Goal: Information Seeking & Learning: Learn about a topic

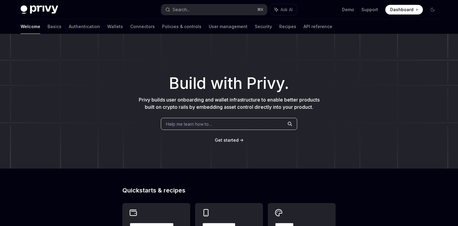
click at [229, 141] on span "Get started" at bounding box center [227, 140] width 24 height 5
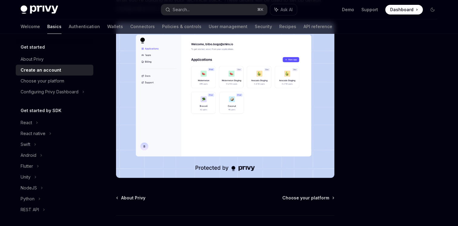
scroll to position [112, 0]
click at [130, 25] on link "Connectors" at bounding box center [142, 26] width 25 height 15
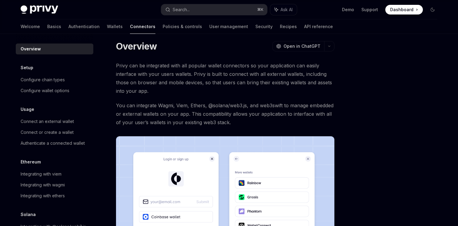
scroll to position [112, 0]
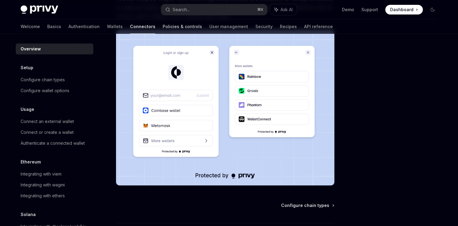
click at [163, 26] on link "Policies & controls" at bounding box center [182, 26] width 39 height 15
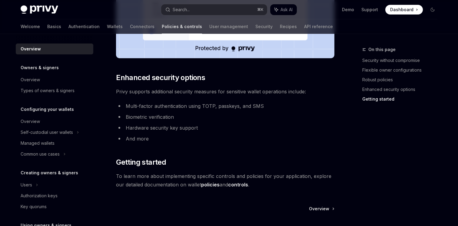
scroll to position [491, 0]
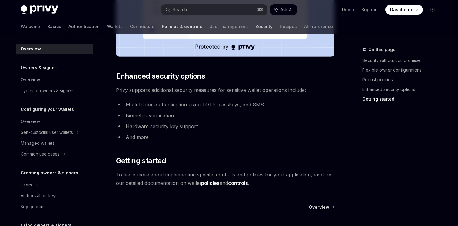
click at [255, 28] on link "Security" at bounding box center [263, 26] width 17 height 15
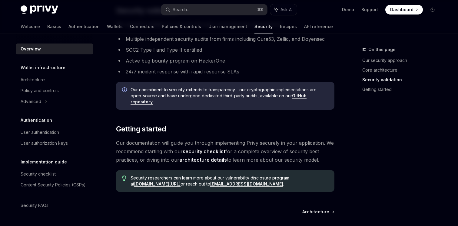
scroll to position [425, 0]
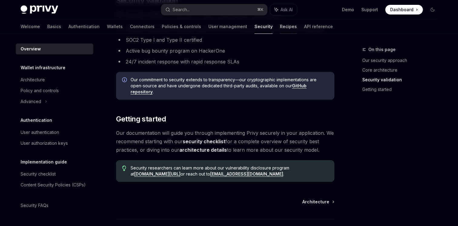
click at [280, 31] on link "Recipes" at bounding box center [288, 26] width 17 height 15
type textarea "*"
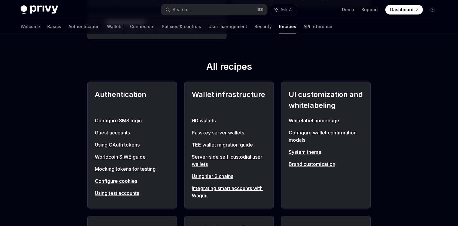
scroll to position [194, 0]
